Goal: Information Seeking & Learning: Learn about a topic

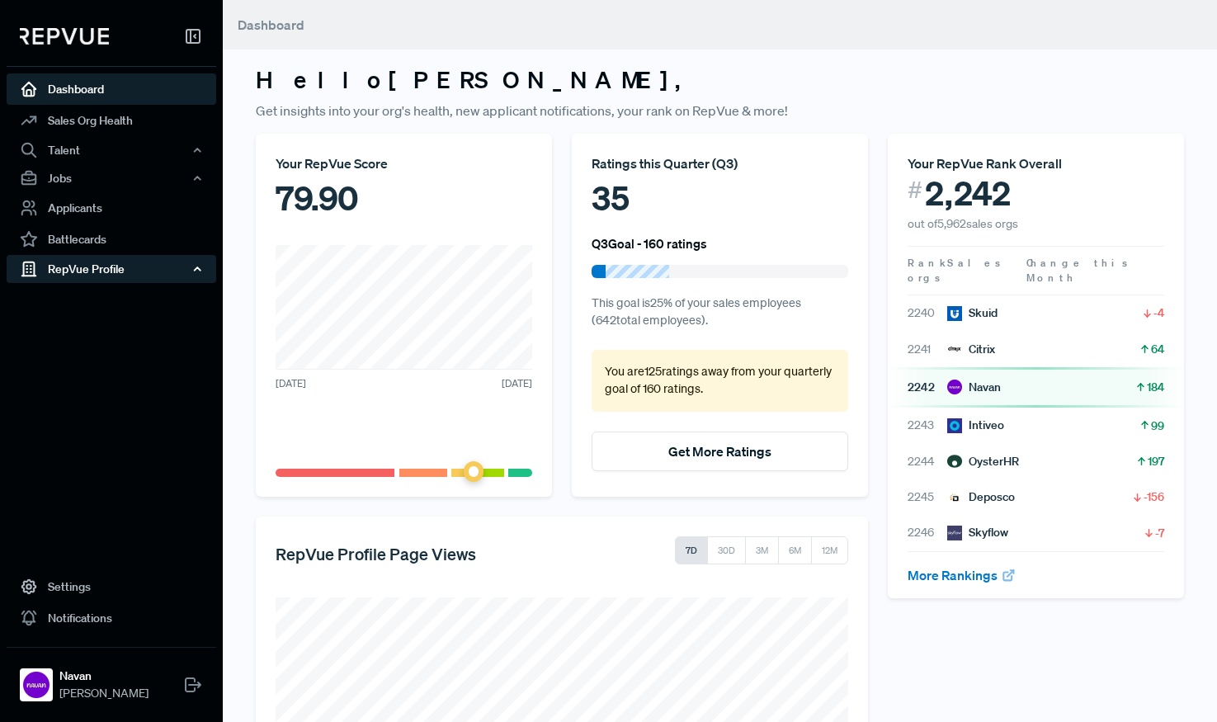
click at [84, 271] on div "RepVue Profile" at bounding box center [112, 269] width 210 height 28
click at [71, 326] on link "Reviews" at bounding box center [134, 327] width 210 height 26
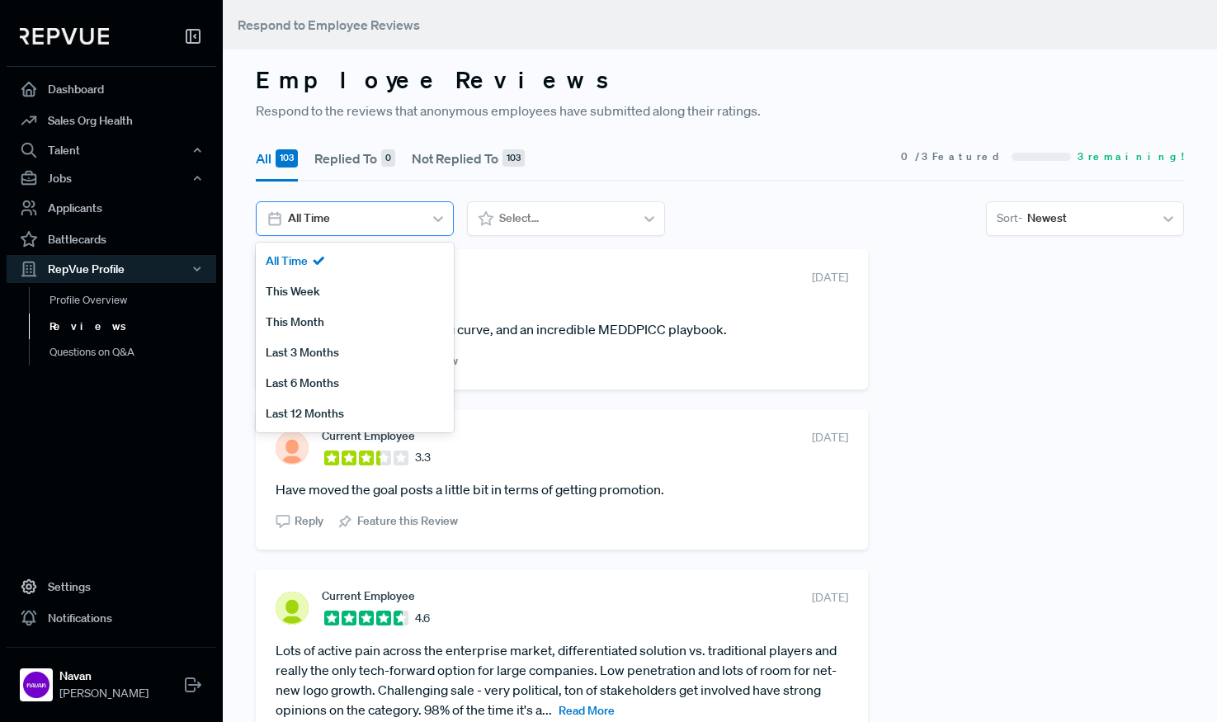
click at [380, 224] on div at bounding box center [353, 218] width 130 height 21
click at [1018, 220] on span "Sort -" at bounding box center [1010, 218] width 26 height 17
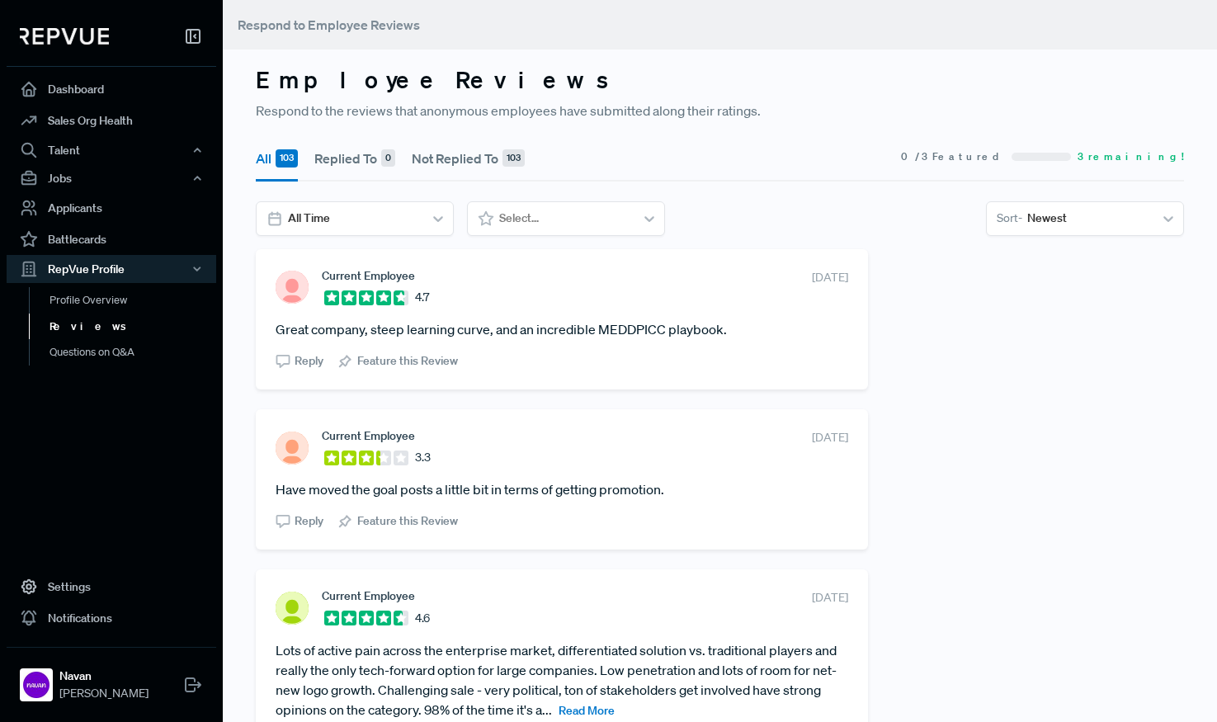
click at [930, 247] on div "All 103 Replied To 0 Not Replied To 103 0 / 3 Featured 3 remaining! All Time Se…" at bounding box center [720, 192] width 948 height 116
drag, startPoint x: 737, startPoint y: 327, endPoint x: 318, endPoint y: 276, distance: 422.4
click at [318, 276] on section "Current Employee 4.7 [DATE] Great company, steep learning curve, and an incredi…" at bounding box center [562, 319] width 573 height 101
copy section "Current Employee 4.7 [DATE] Great company, steep learning curve, and an incredi…"
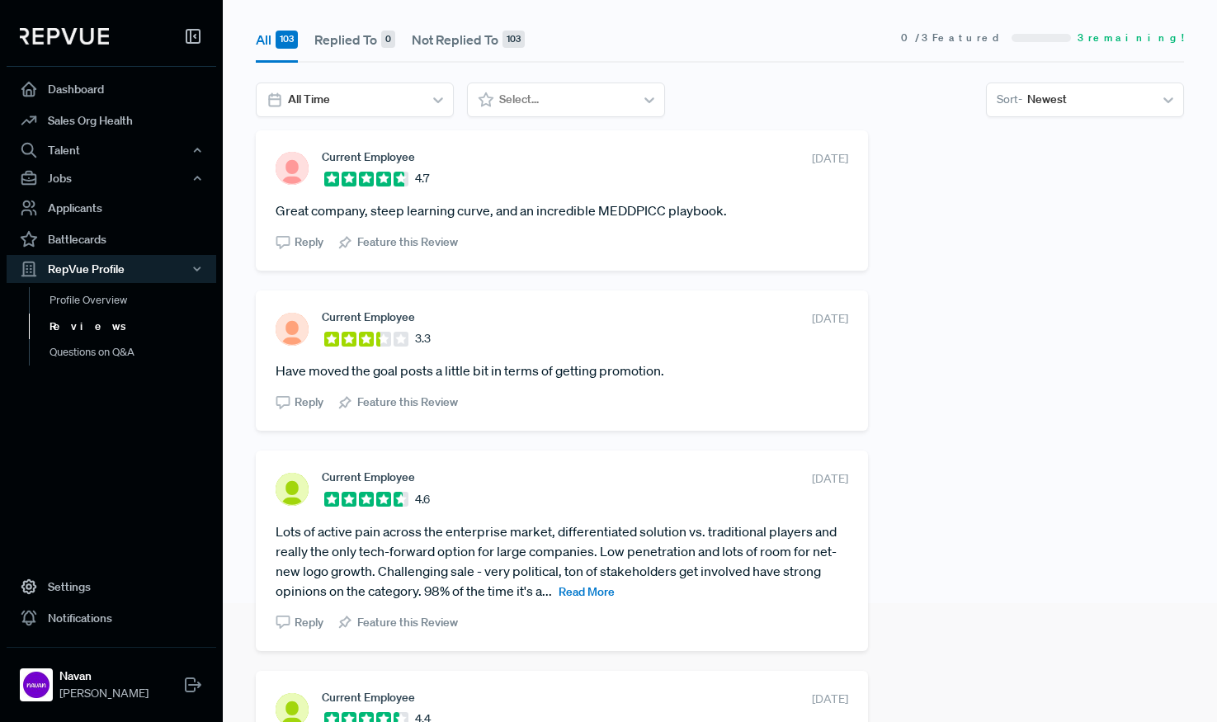
scroll to position [141, 0]
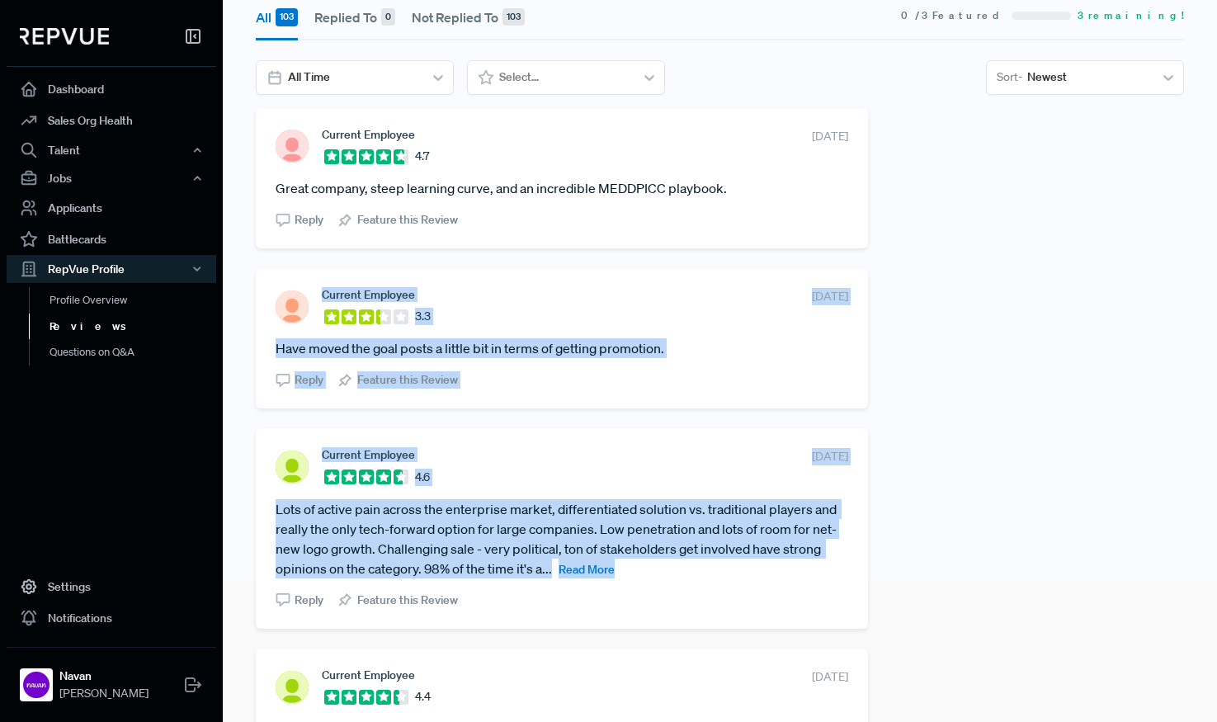
drag, startPoint x: 342, startPoint y: 295, endPoint x: 631, endPoint y: 580, distance: 406.2
click at [594, 570] on span "Read More" at bounding box center [587, 569] width 56 height 15
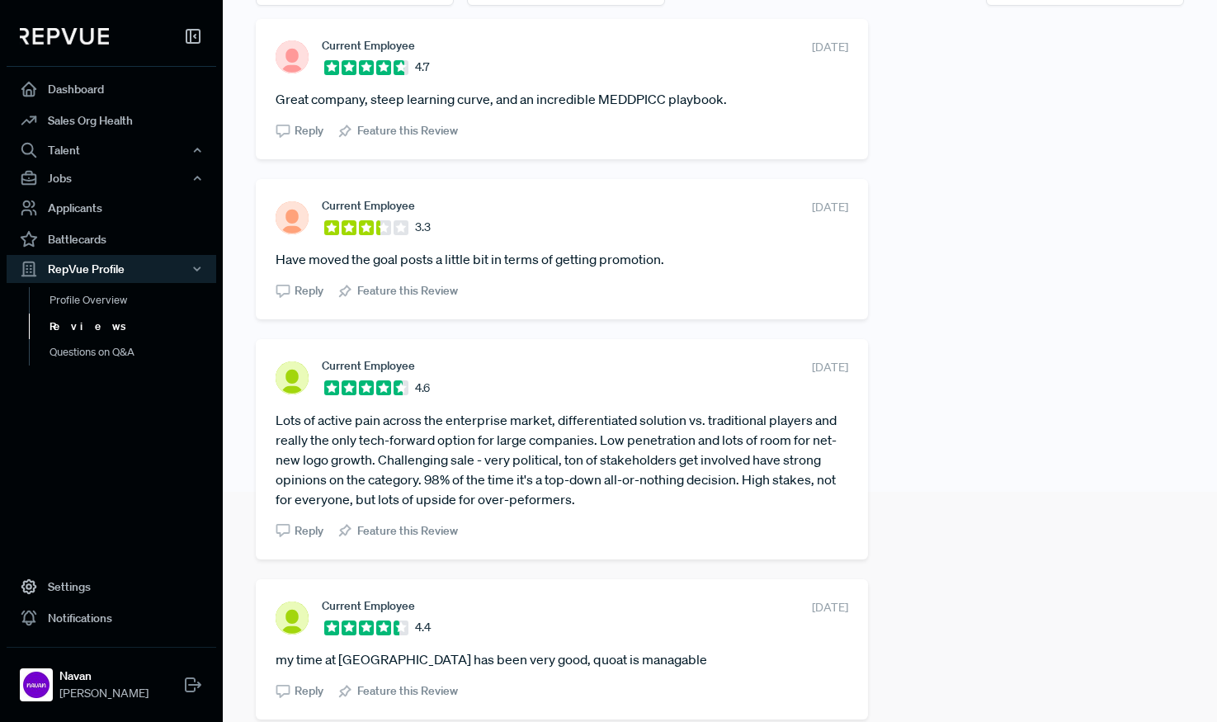
scroll to position [226, 0]
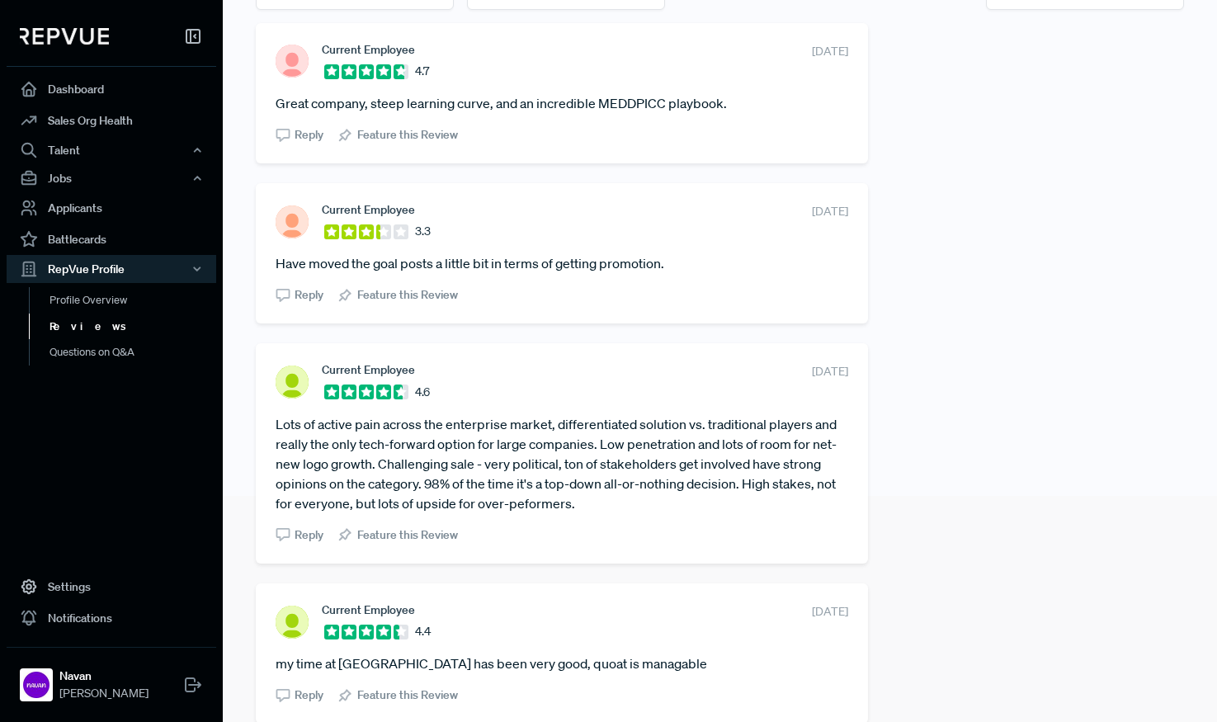
drag, startPoint x: 601, startPoint y: 512, endPoint x: 287, endPoint y: 204, distance: 439.5
copy div "Current Employee 3.3 [DATE] Have moved the goal posts a little bit in terms of …"
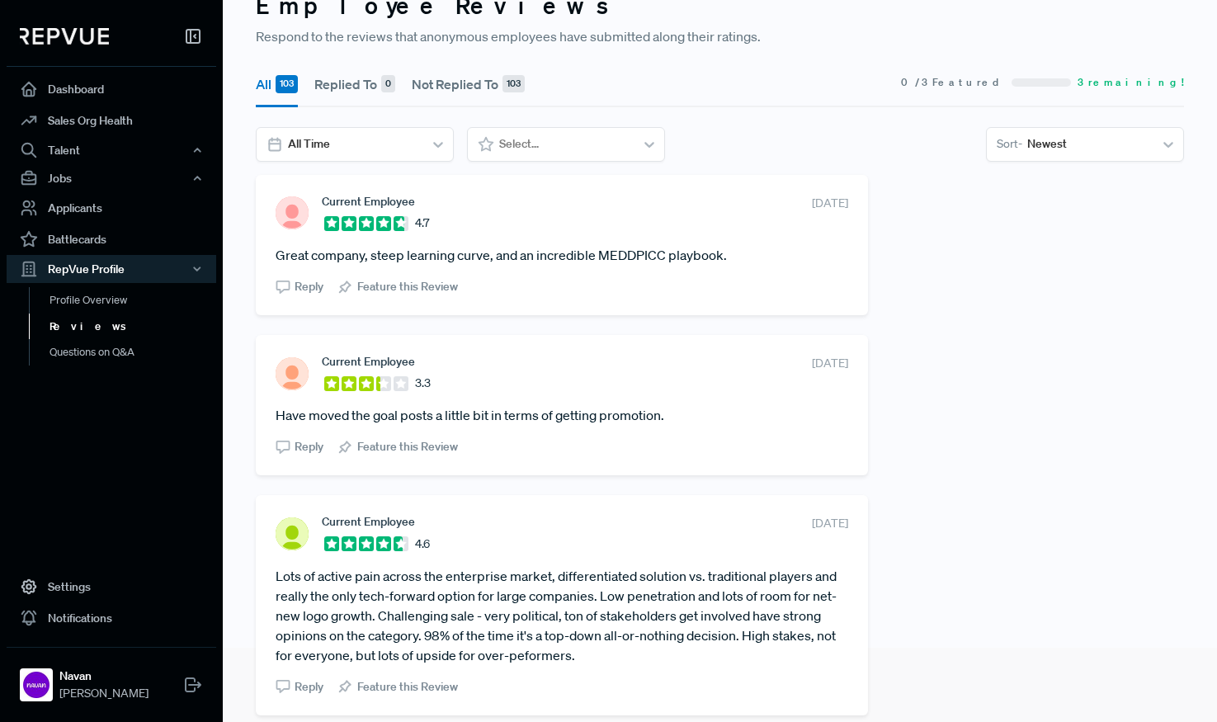
scroll to position [0, 0]
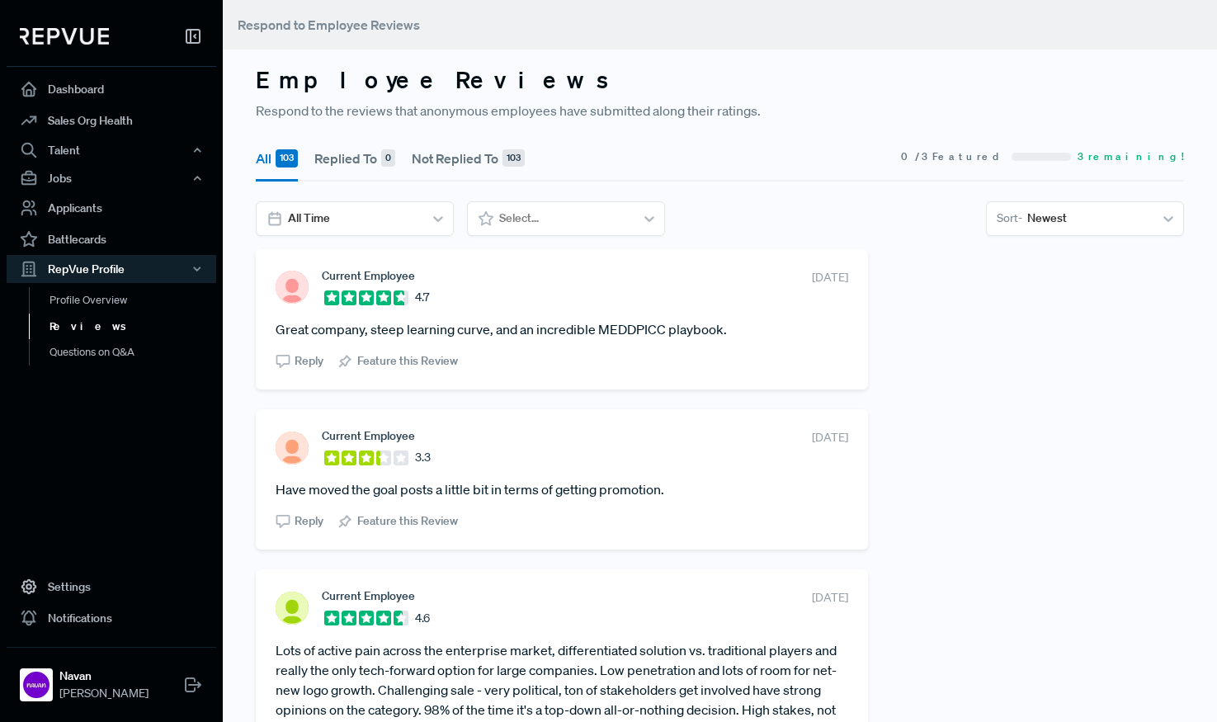
drag, startPoint x: 584, startPoint y: 328, endPoint x: 286, endPoint y: 281, distance: 301.6
click at [286, 281] on section "Current Employee 4.7 [DATE] Great company, steep learning curve, and an incredi…" at bounding box center [562, 319] width 573 height 101
copy section "Current Employee 4.7 [DATE] Great company, steep learning curve, and an incredi…"
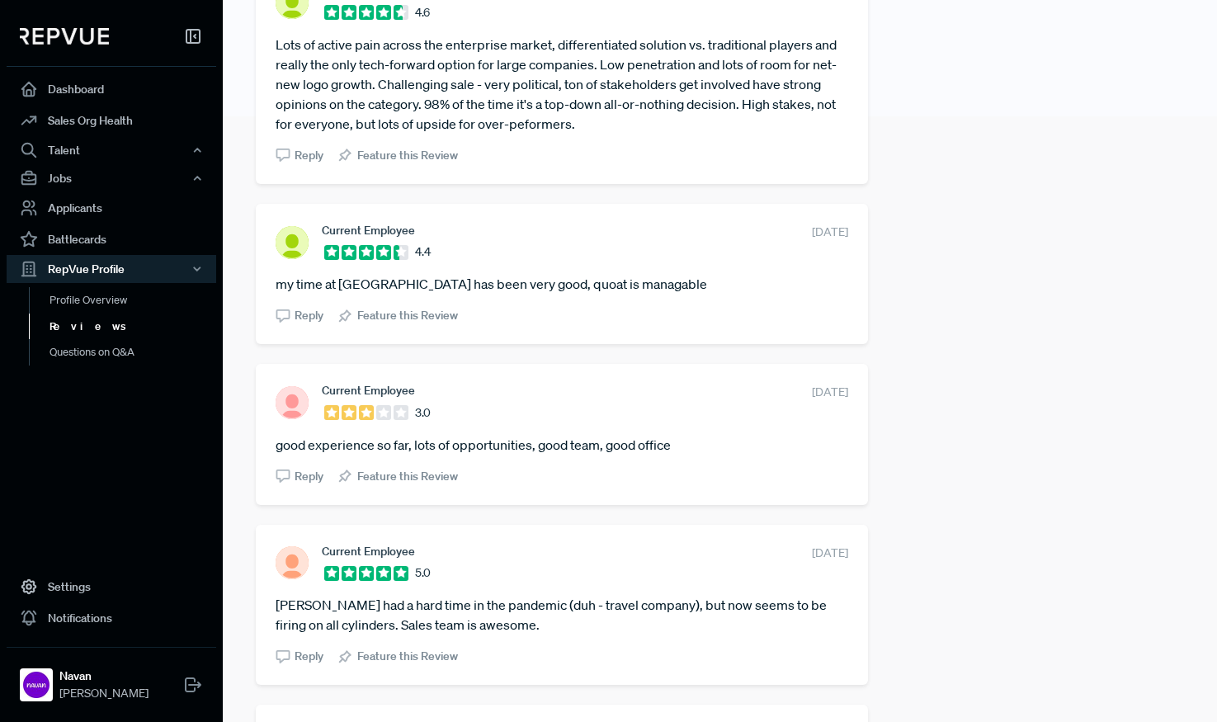
scroll to position [607, 0]
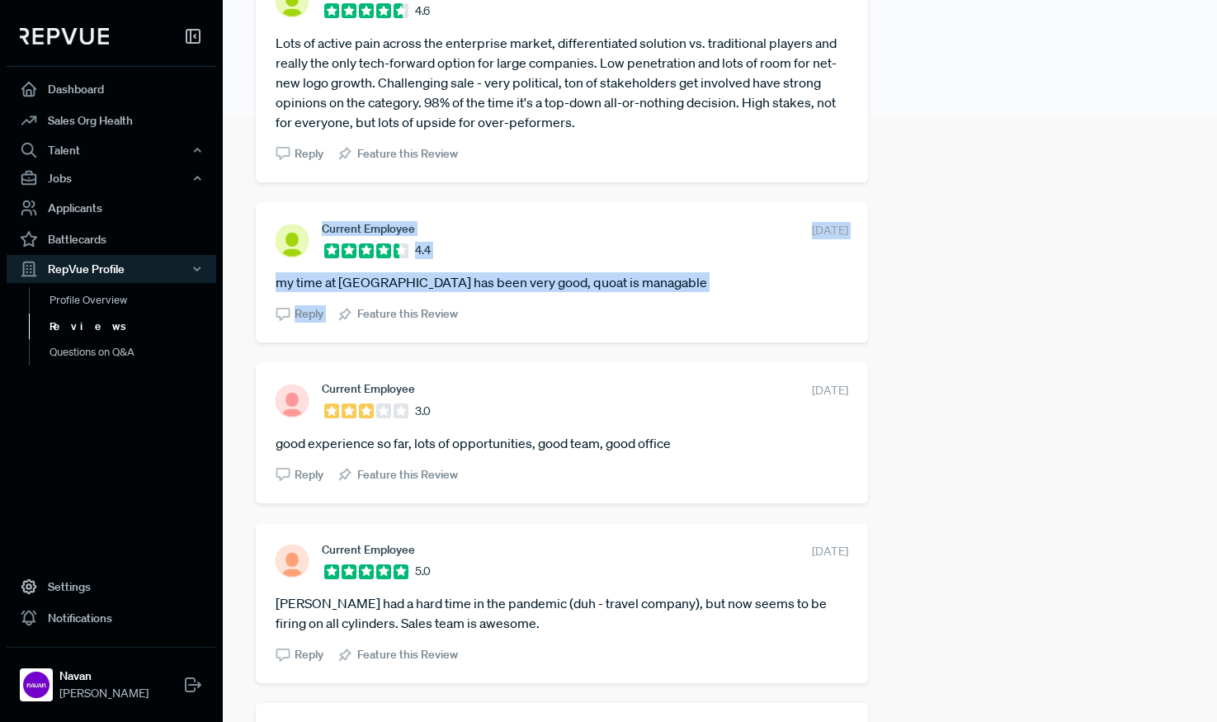
drag, startPoint x: 601, startPoint y: 291, endPoint x: 319, endPoint y: 228, distance: 289.3
click at [319, 228] on section "Current Employee 4.4 [DATE] my time at navan has been very good, quoat is manag…" at bounding box center [562, 272] width 573 height 101
copy section "Current Employee 4.4 [DATE] my time at [GEOGRAPHIC_DATA] has been very good, qu…"
